Goal: Task Accomplishment & Management: Manage account settings

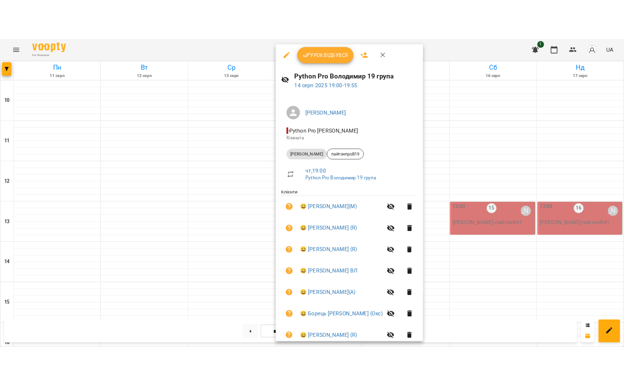
scroll to position [418, 0]
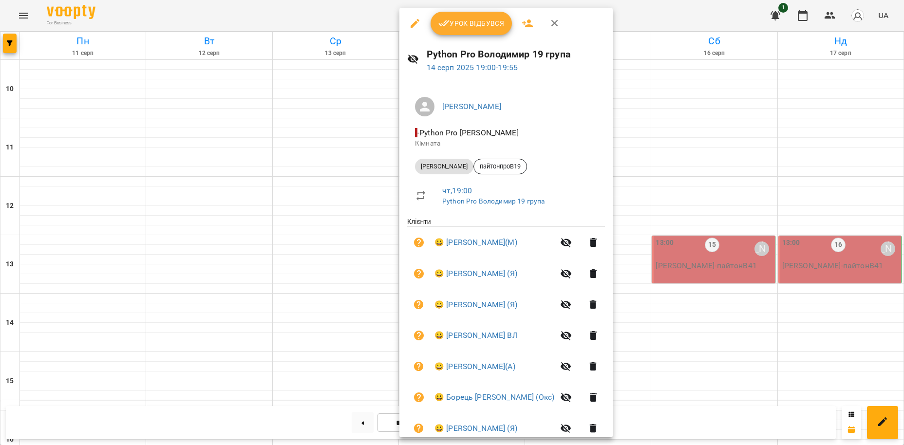
click at [328, 21] on div at bounding box center [452, 222] width 904 height 445
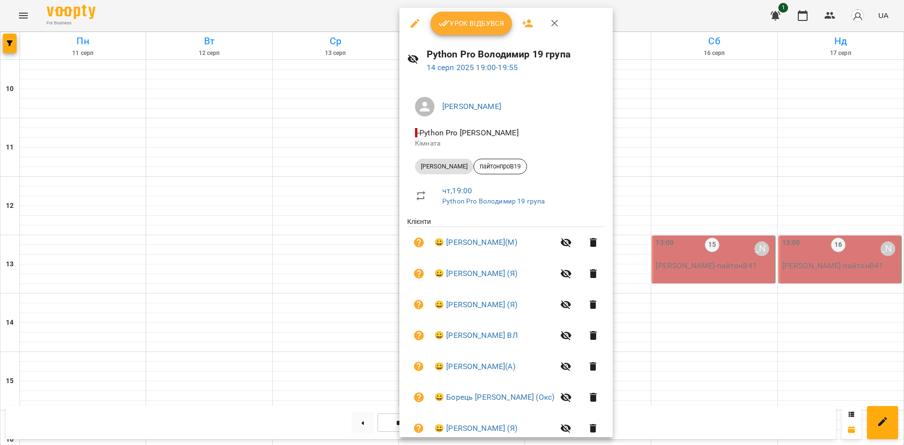
click at [465, 17] on button "Урок відбувся" at bounding box center [471, 23] width 82 height 23
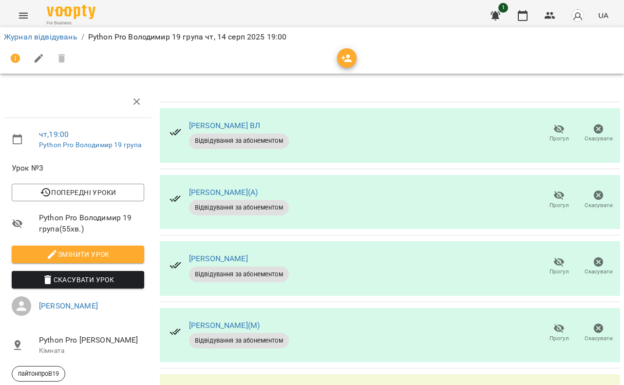
click at [560, 133] on icon "button" at bounding box center [559, 129] width 12 height 12
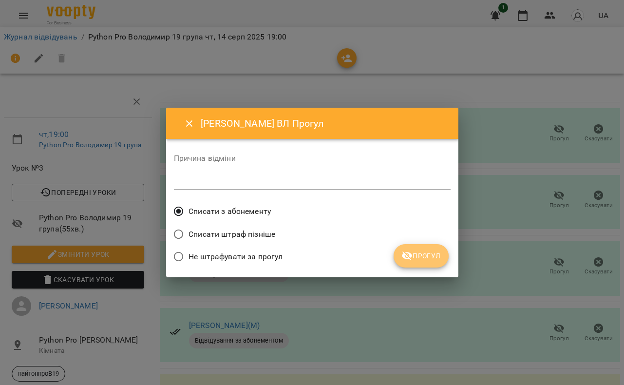
click at [435, 256] on span "Прогул" at bounding box center [420, 256] width 39 height 12
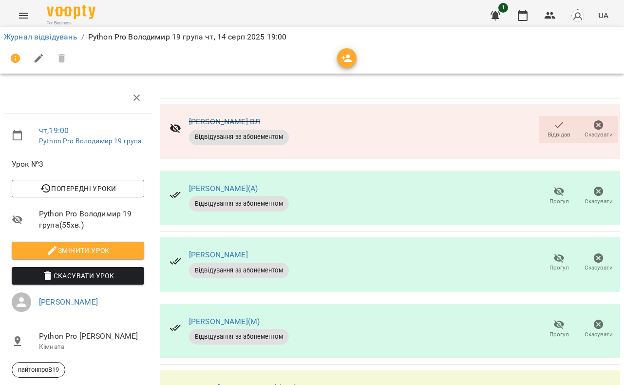
scroll to position [111, 0]
click at [559, 254] on icon "button" at bounding box center [559, 258] width 11 height 9
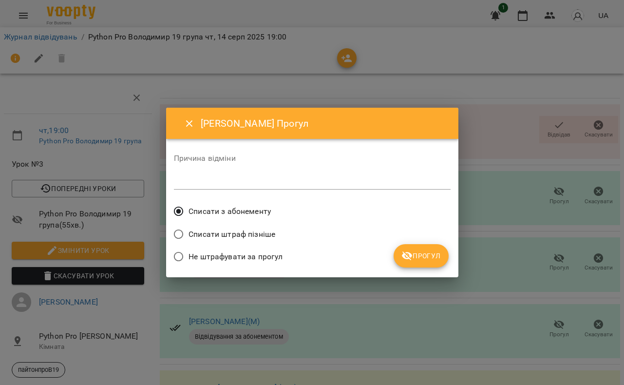
click at [406, 252] on icon "submit" at bounding box center [407, 256] width 12 height 12
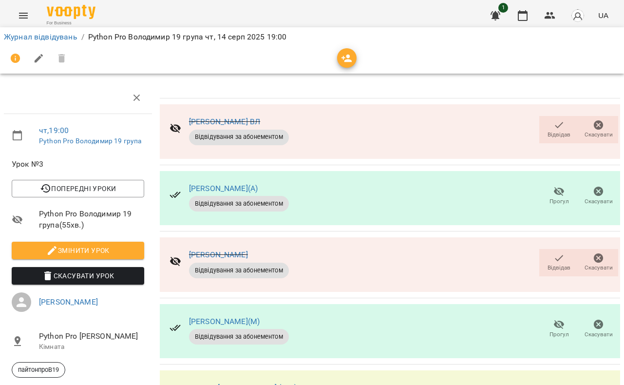
scroll to position [0, 0]
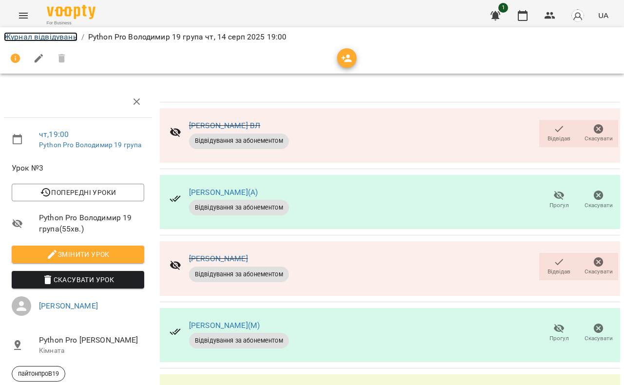
click at [48, 33] on link "Журнал відвідувань" at bounding box center [41, 36] width 74 height 9
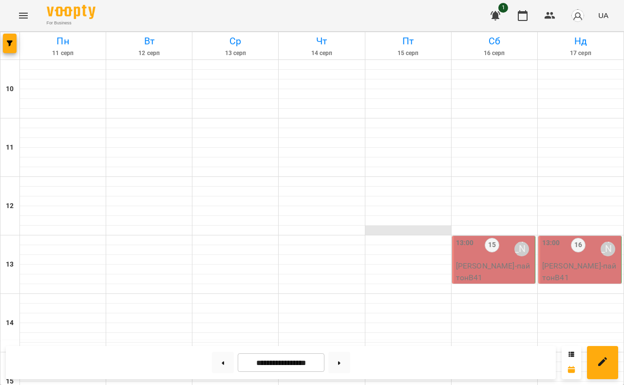
scroll to position [333, 0]
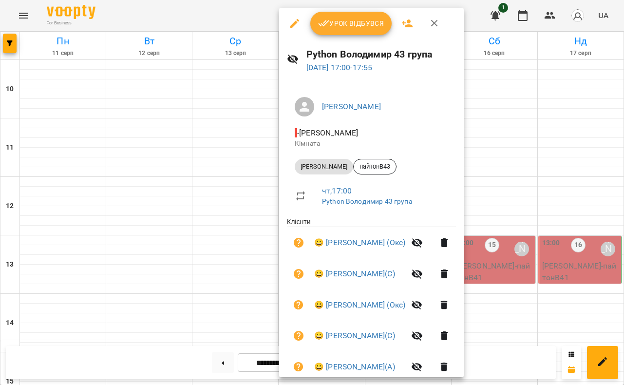
click at [347, 27] on span "Урок відбувся" at bounding box center [351, 24] width 66 height 12
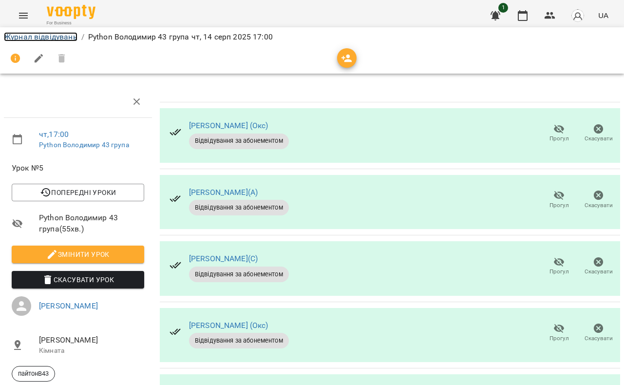
click at [49, 36] on link "Журнал відвідувань" at bounding box center [41, 36] width 74 height 9
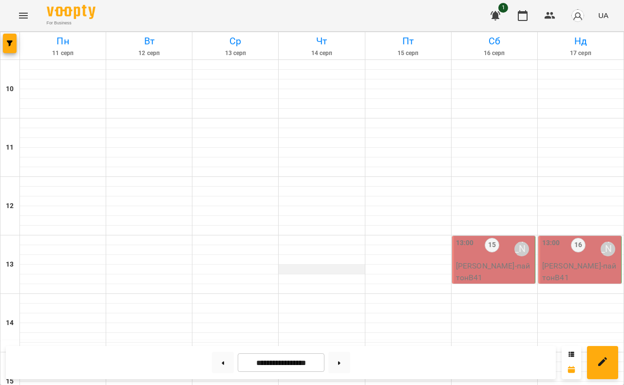
scroll to position [444, 0]
